Goal: Information Seeking & Learning: Compare options

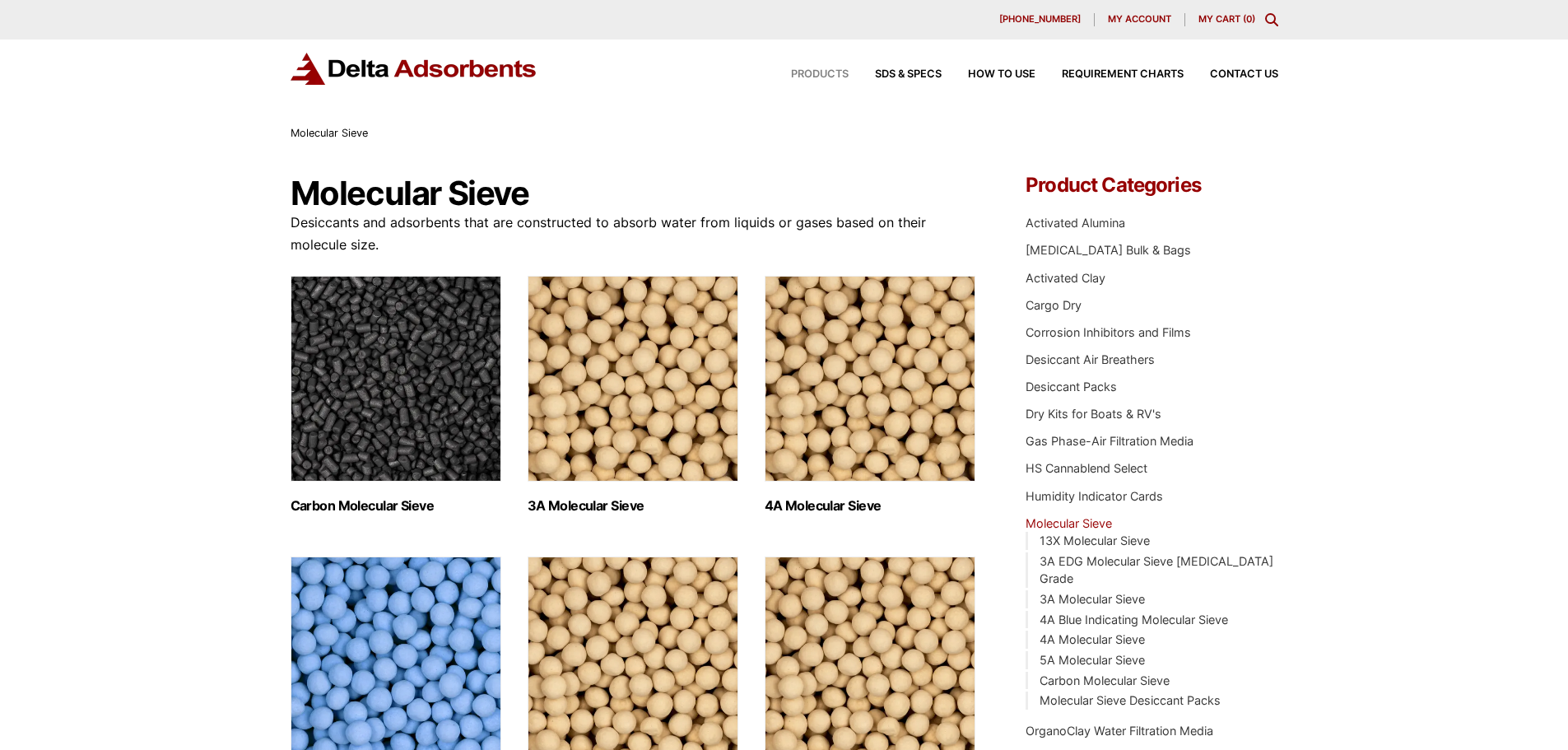
click at [834, 72] on span "Products" at bounding box center [820, 74] width 58 height 11
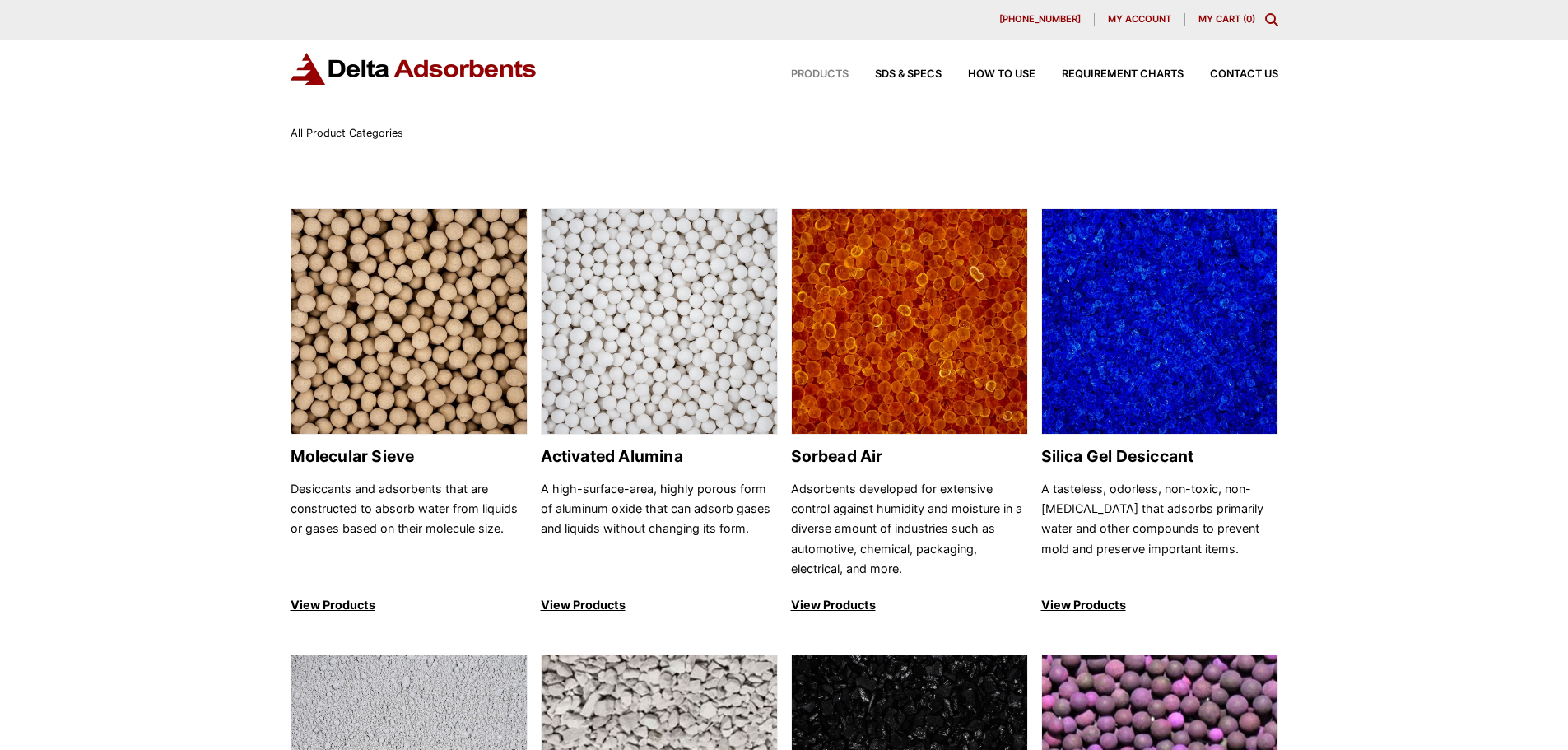
click at [1282, 23] on div "630-980-5205 My account My Cart ( 0 )" at bounding box center [784, 20] width 1568 height 39
click at [1271, 23] on icon "Toggle Modal Content" at bounding box center [1271, 19] width 13 height 13
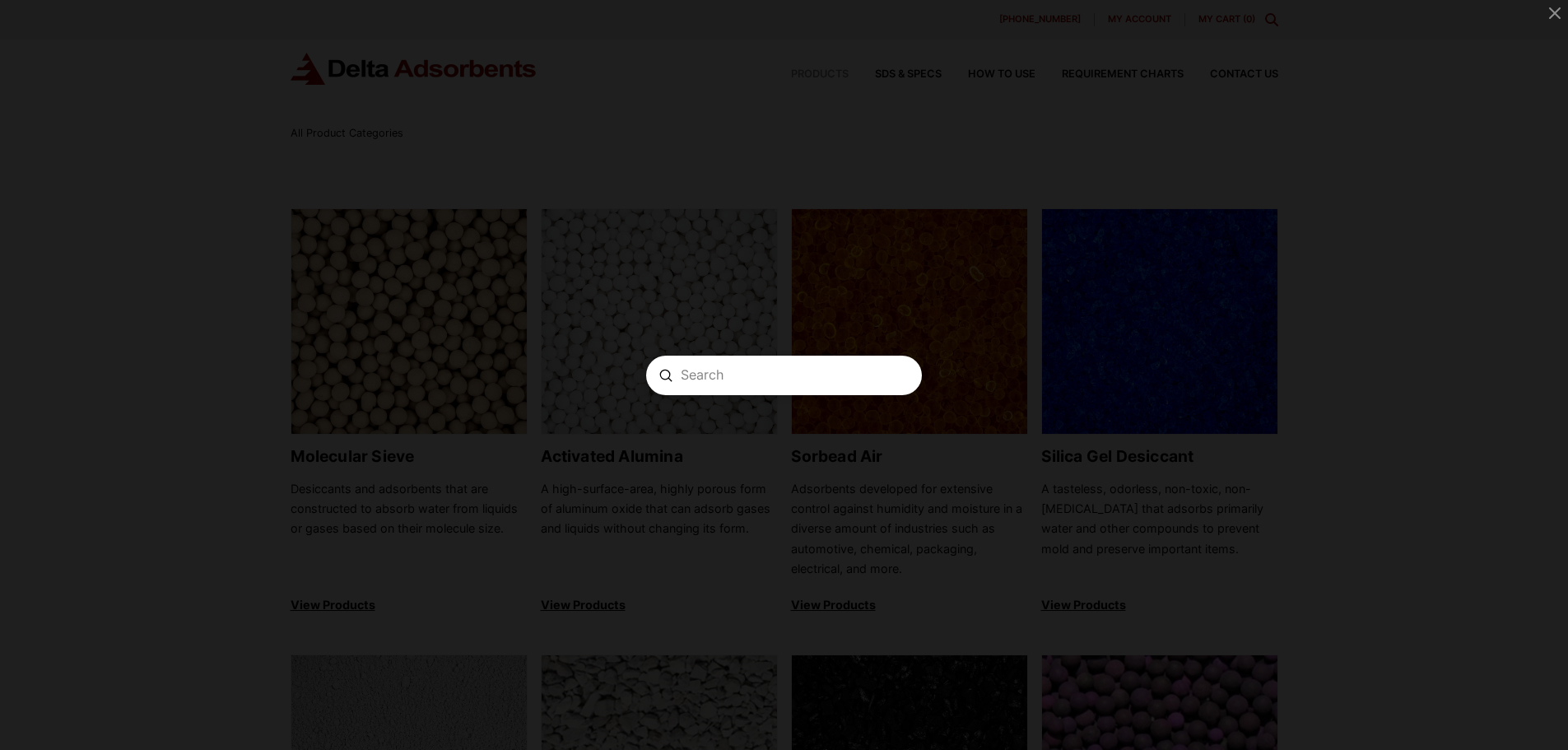
click at [1270, 18] on span "Modal" at bounding box center [784, 375] width 1568 height 750
click at [763, 380] on input "Search" at bounding box center [784, 375] width 206 height 18
click at [749, 380] on input "Search" at bounding box center [784, 375] width 206 height 18
click at [797, 384] on form "Search Submit Clear" at bounding box center [784, 375] width 276 height 39
paste input "MS3A81250"
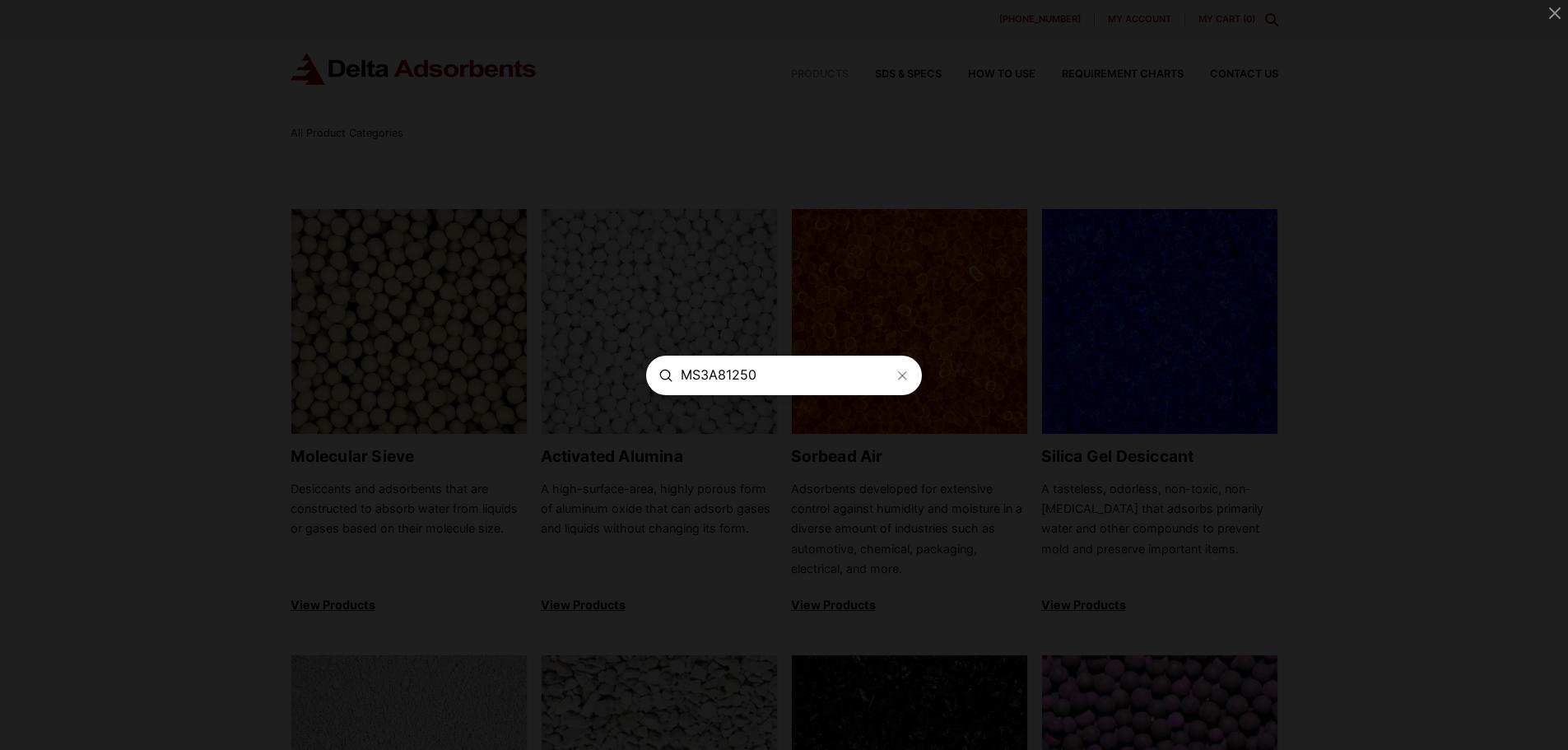
type input "MS3A81250"
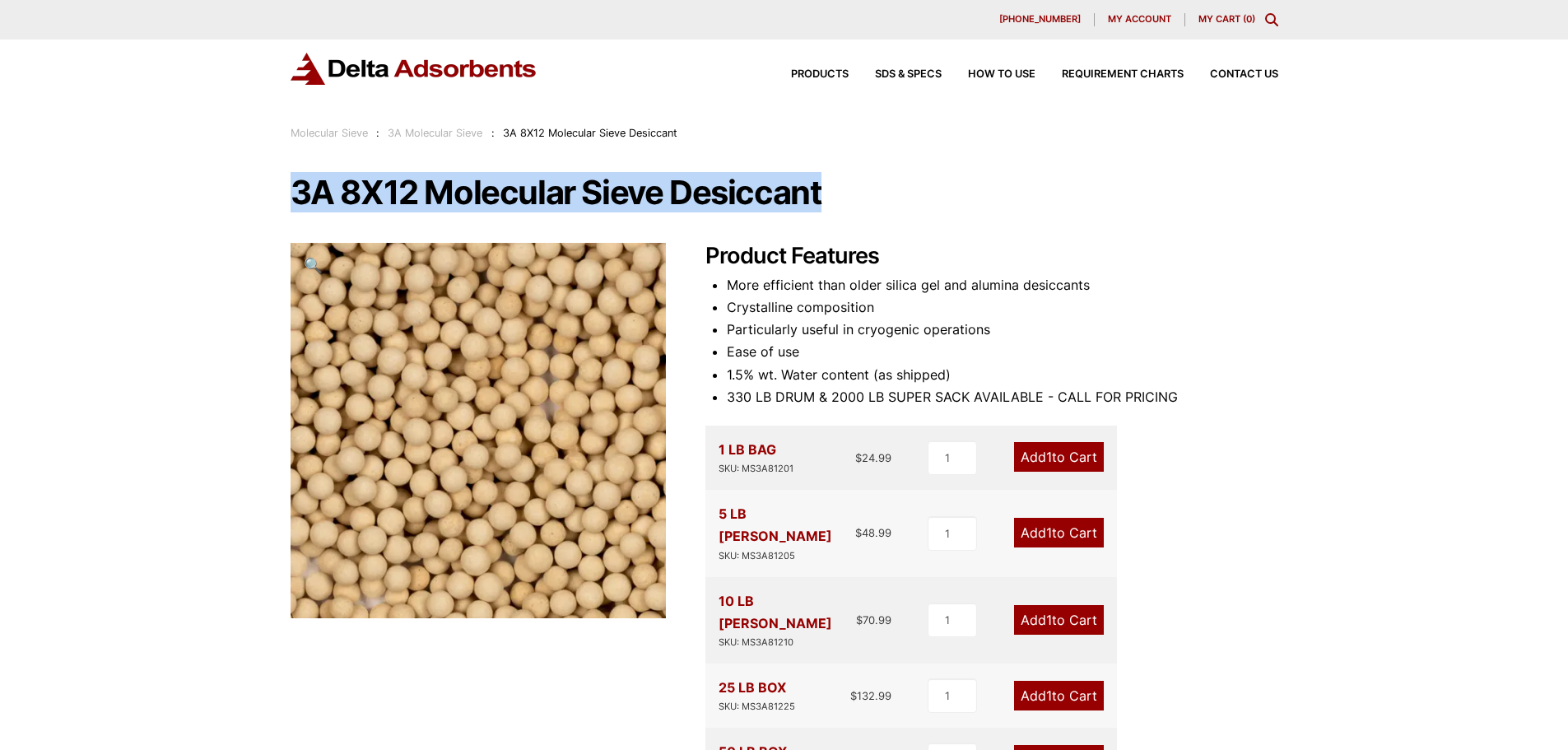
drag, startPoint x: 294, startPoint y: 195, endPoint x: 829, endPoint y: 192, distance: 535.0
click at [829, 192] on h1 "3A 8X12 Molecular Sieve Desiccant" at bounding box center [784, 192] width 988 height 34
copy h1 "3A 8X12 Molecular Sieve Desiccant"
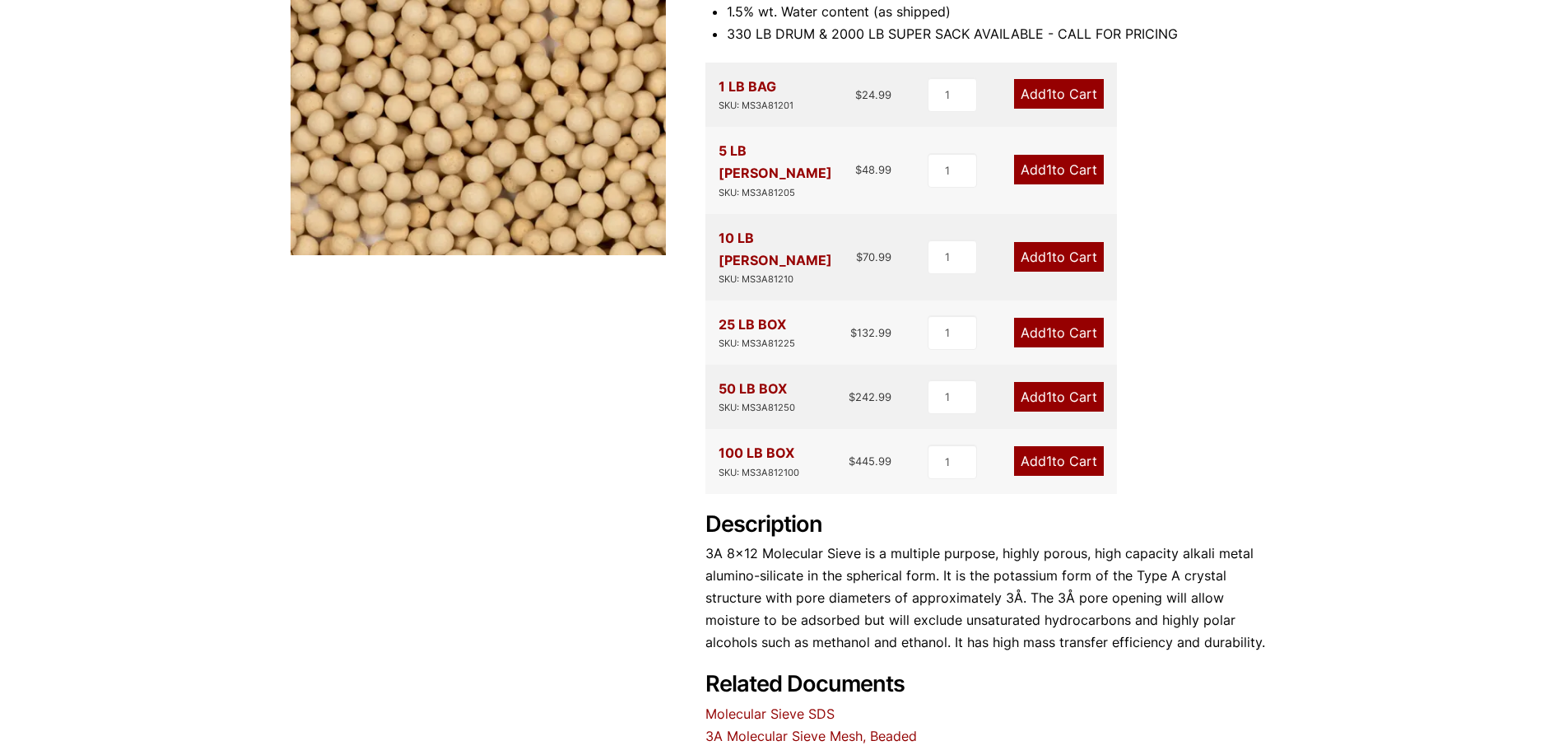
scroll to position [54, 0]
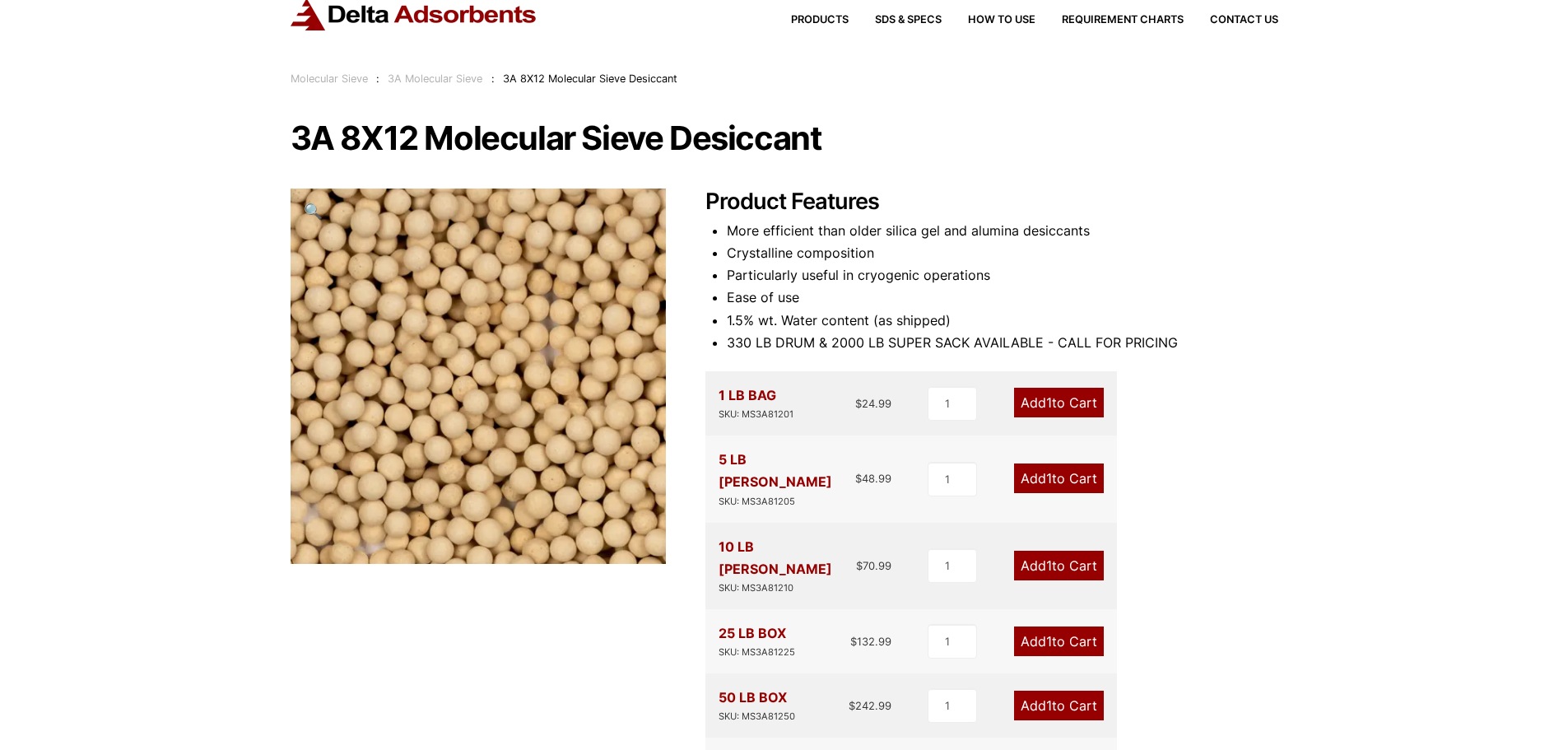
drag, startPoint x: 985, startPoint y: 293, endPoint x: 934, endPoint y: 264, distance: 58.7
click at [986, 293] on li "Ease of use" at bounding box center [1002, 297] width 552 height 23
click at [751, 686] on div "50 LB BOX SKU: MS3A81250" at bounding box center [757, 705] width 77 height 38
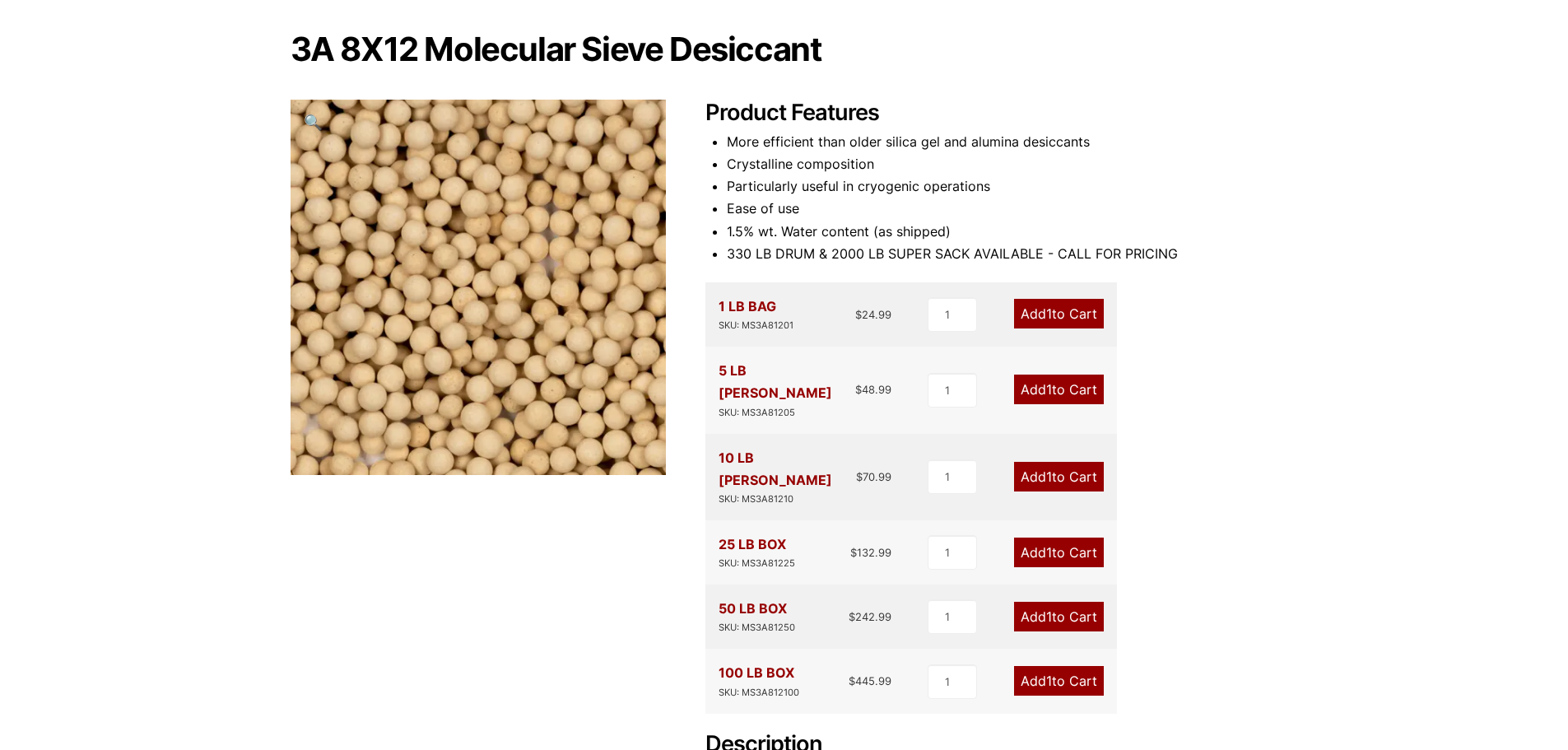
scroll to position [301, 0]
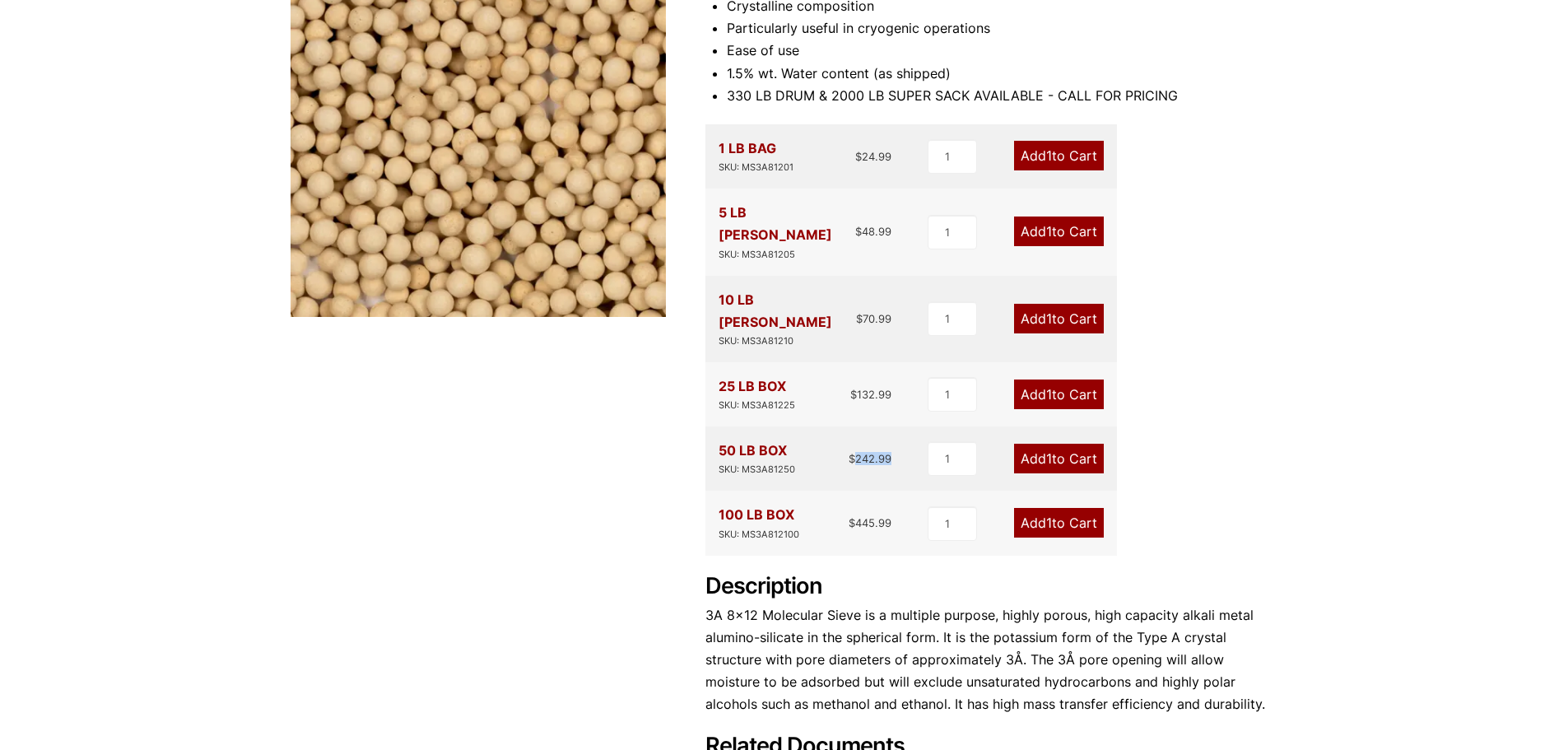
drag, startPoint x: 888, startPoint y: 417, endPoint x: 857, endPoint y: 417, distance: 31.0
click at [857, 426] on div "50 LB BOX SKU: MS3A81250 $ 242.99 1 Add 1 to Cart" at bounding box center [911, 457] width 411 height 64
copy bdi "242.99"
click at [1184, 451] on div "Product Features More efficient than older silica gel and alumina desiccants Cr…" at bounding box center [993, 375] width 573 height 868
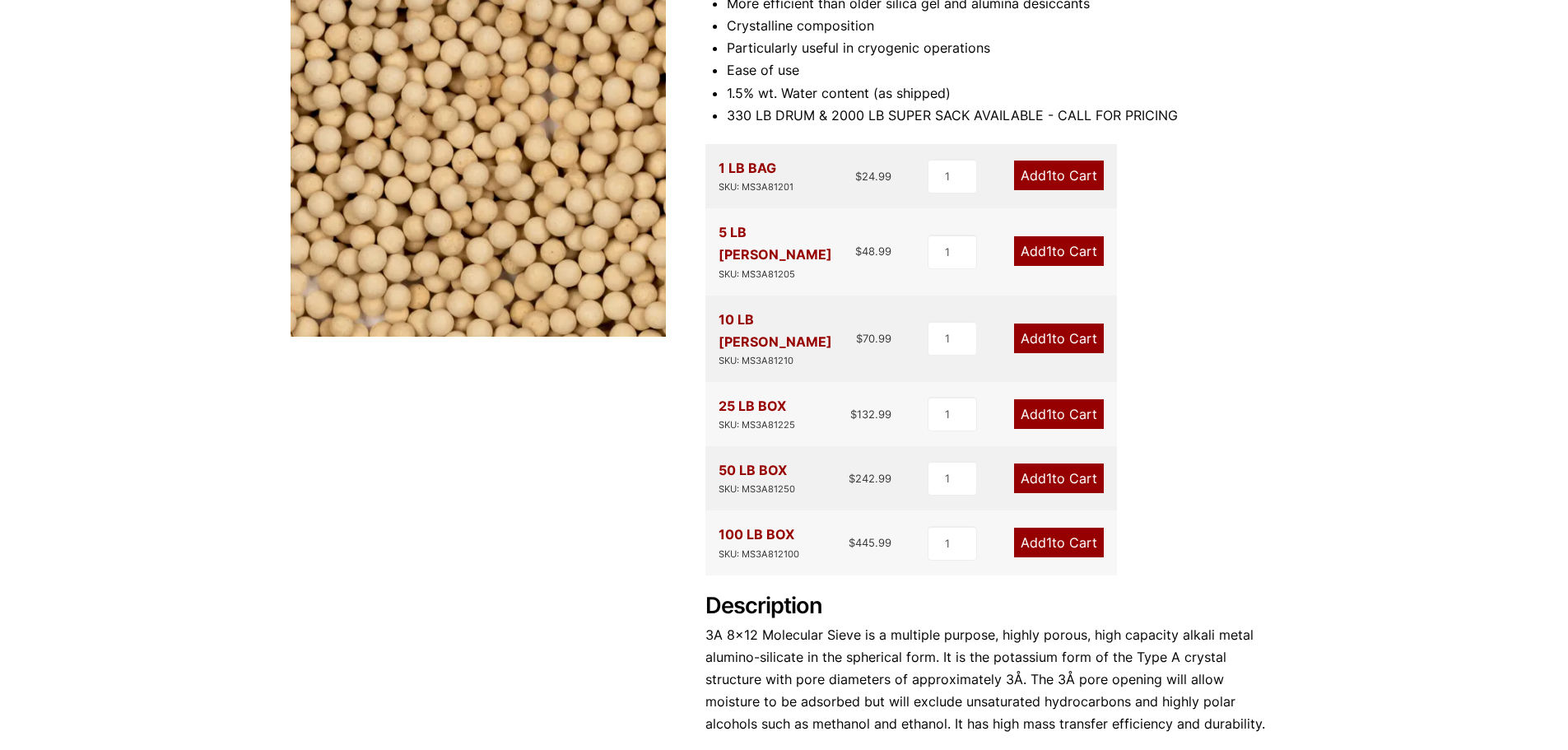
scroll to position [0, 0]
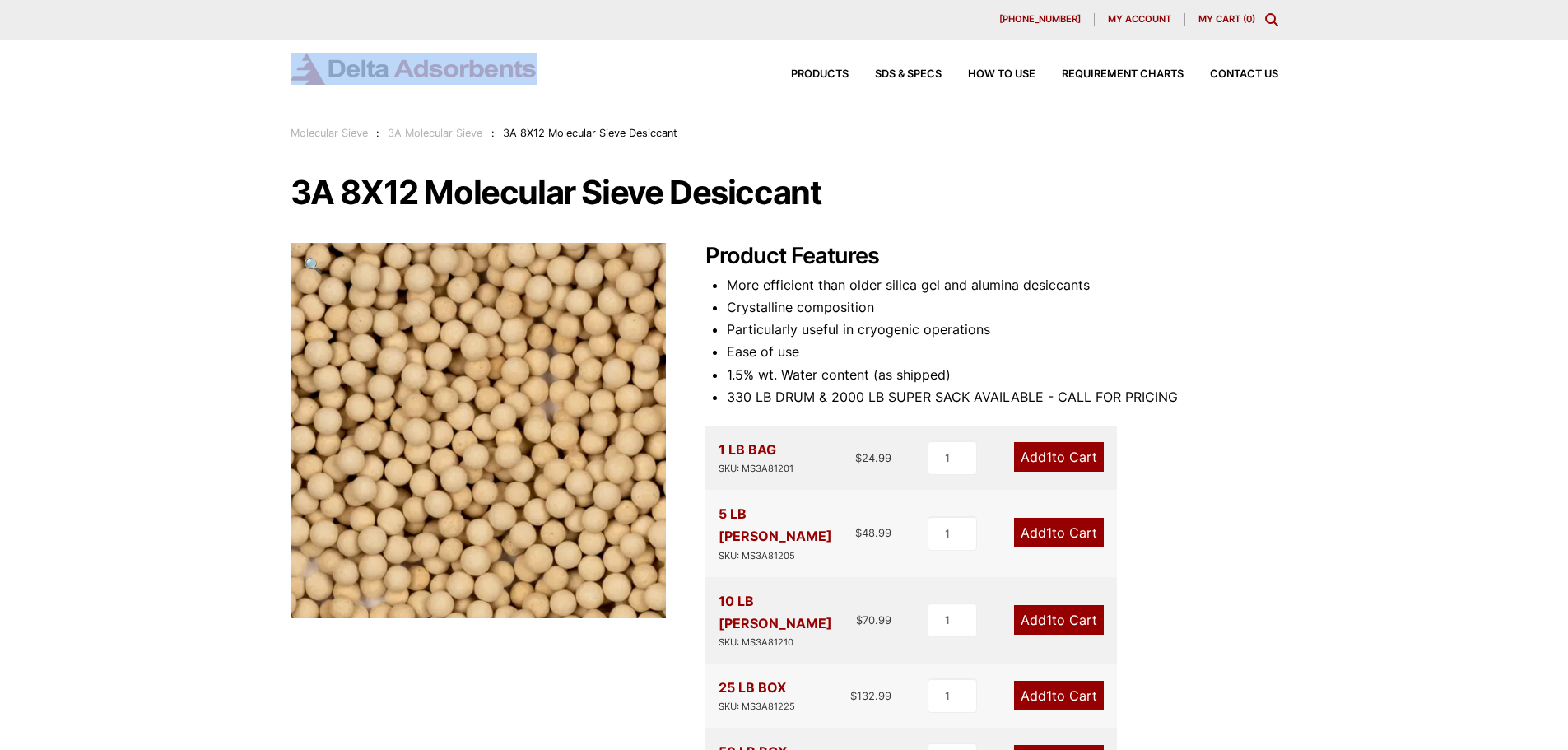
drag, startPoint x: 547, startPoint y: 66, endPoint x: 366, endPoint y: 79, distance: 181.5
click at [366, 79] on div "Products SDS & SPECS How to Use Requirement Charts Contact Us" at bounding box center [784, 69] width 988 height 32
click at [1030, 201] on h1 "3A 8X12 Molecular Sieve Desiccant" at bounding box center [784, 192] width 988 height 34
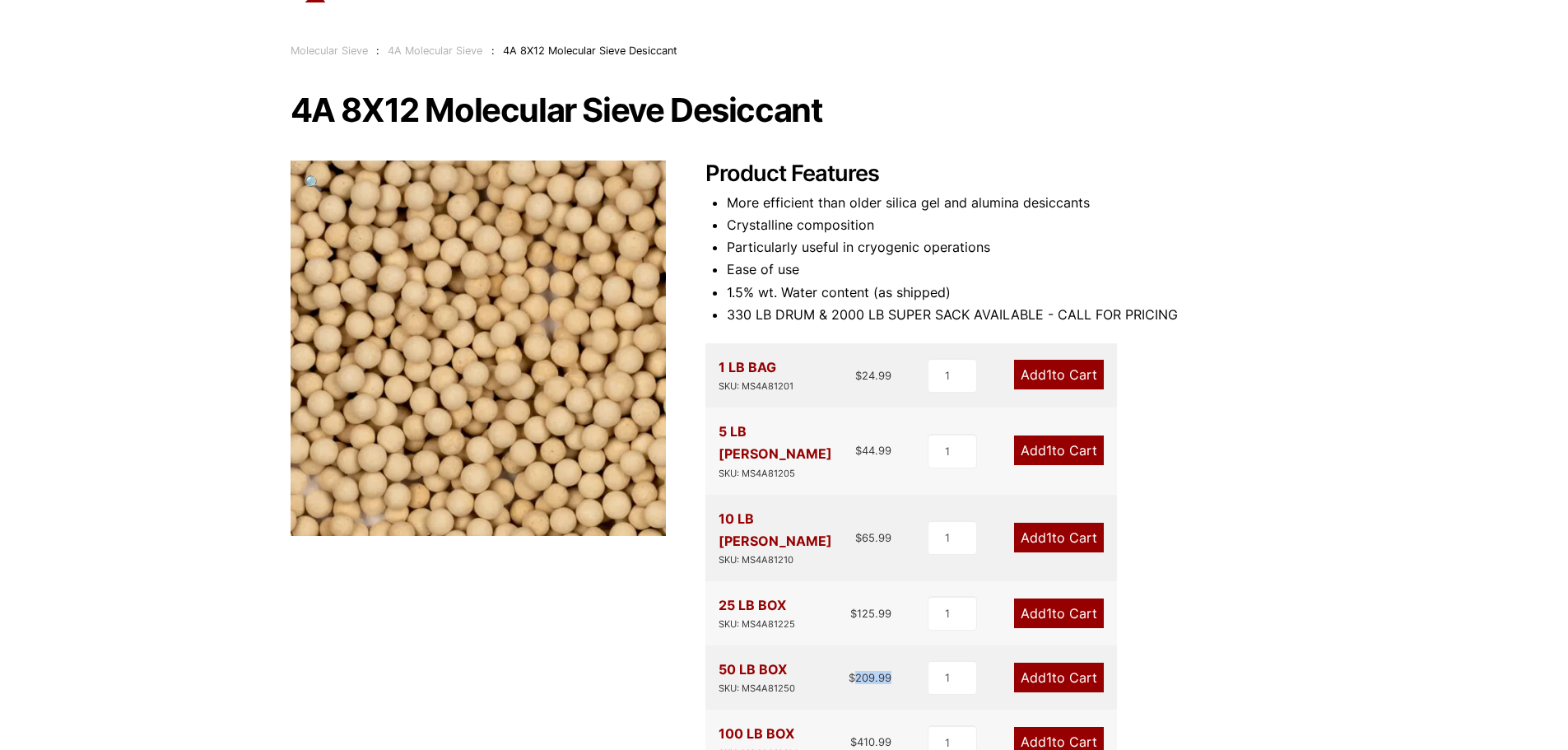
drag, startPoint x: 896, startPoint y: 629, endPoint x: 858, endPoint y: 638, distance: 39.1
click at [858, 645] on div "50 LB BOX SKU: MS4A81250 $ 209.99 1 Add 1 to Cart" at bounding box center [911, 676] width 411 height 64
copy bdi "209.99"
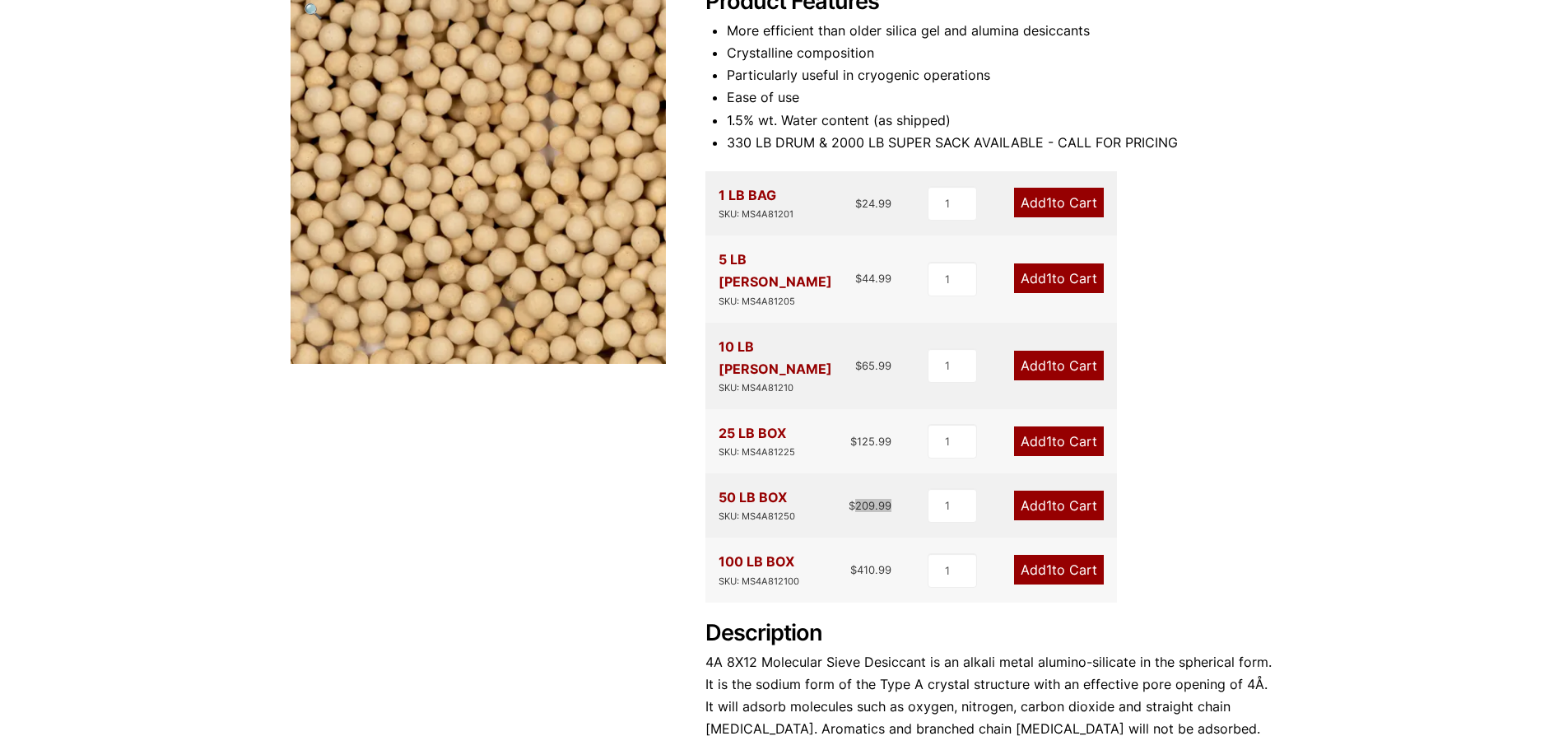
scroll to position [0, 0]
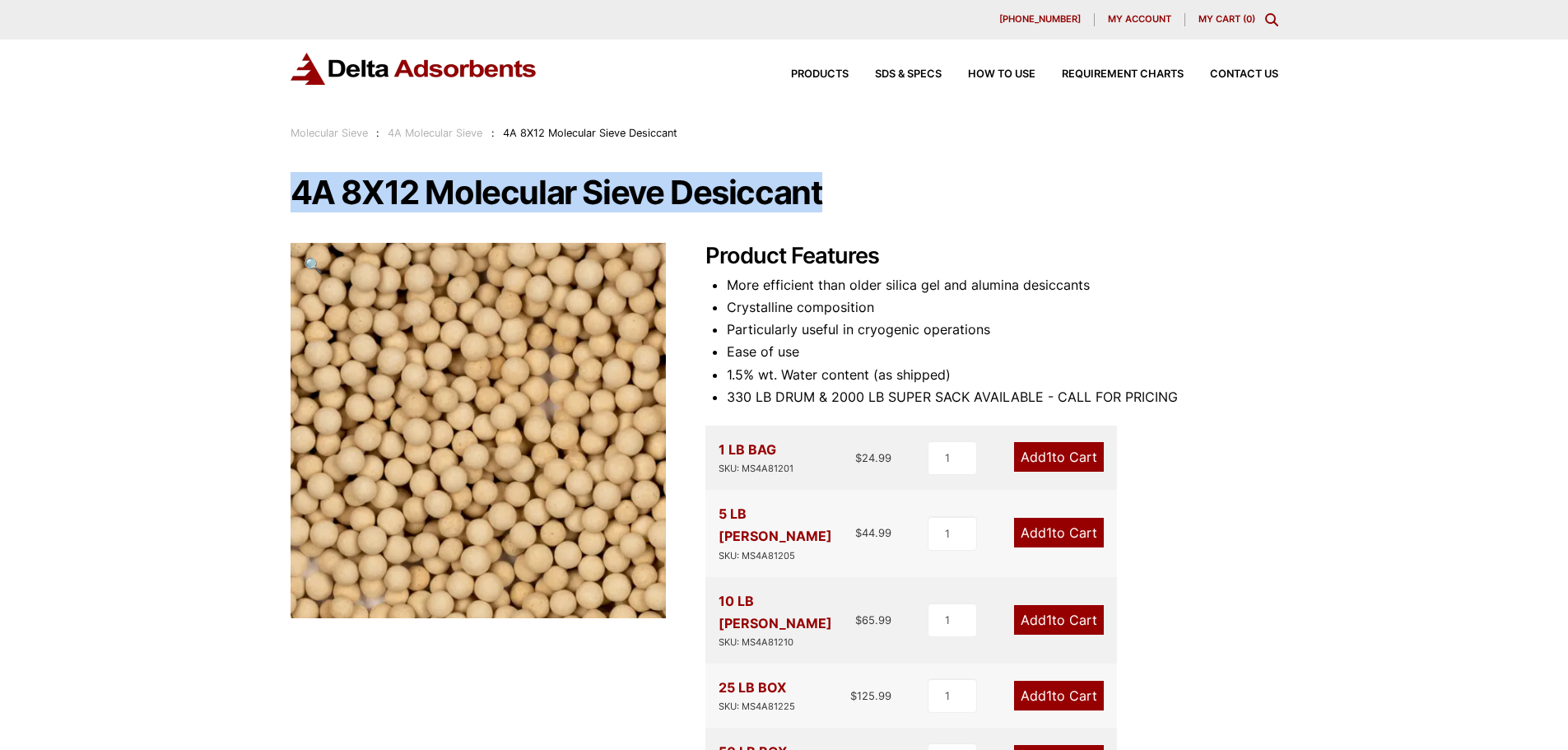
drag, startPoint x: 854, startPoint y: 189, endPoint x: 287, endPoint y: 194, distance: 567.0
click at [287, 194] on div "Our website has detected that you are using an outdated browser that will preve…" at bounding box center [784, 751] width 1568 height 1502
copy h1 "4A 8X12 Molecular Sieve Desiccant"
